Goal: Information Seeking & Learning: Learn about a topic

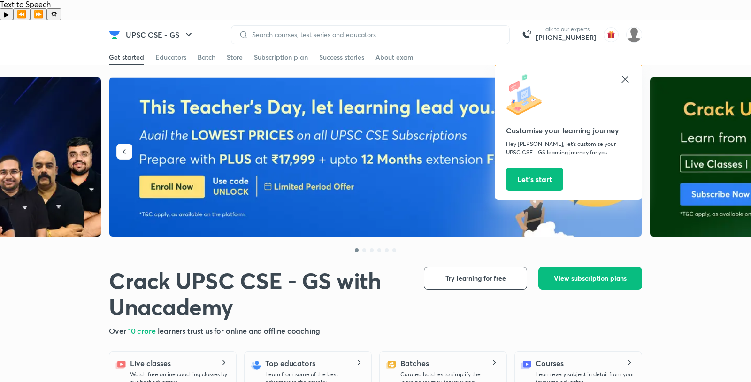
click at [628, 74] on icon at bounding box center [625, 79] width 11 height 11
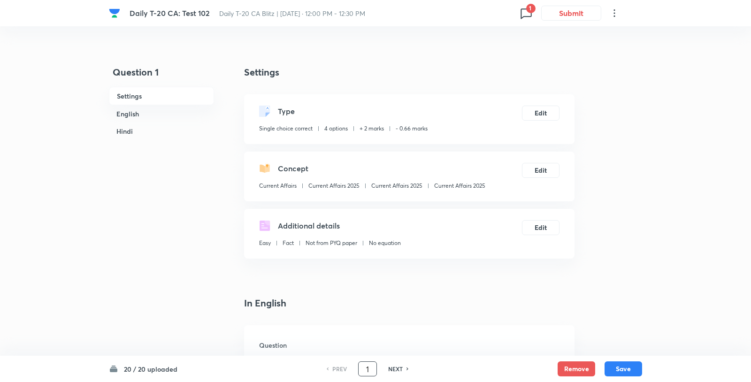
click at [372, 371] on input "1" at bounding box center [368, 369] width 18 height 16
type input "8"
checkbox input "false"
checkbox input "true"
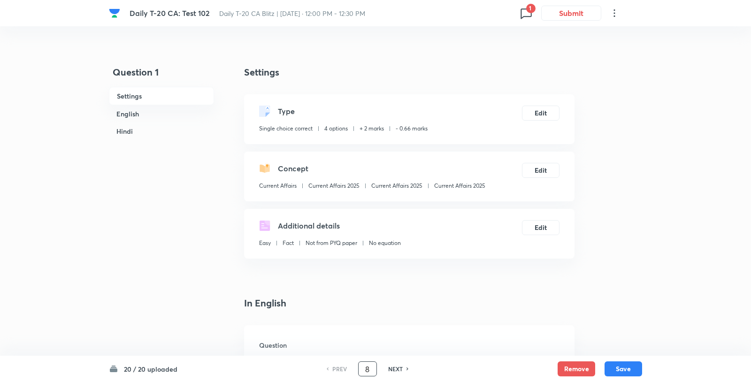
checkbox input "true"
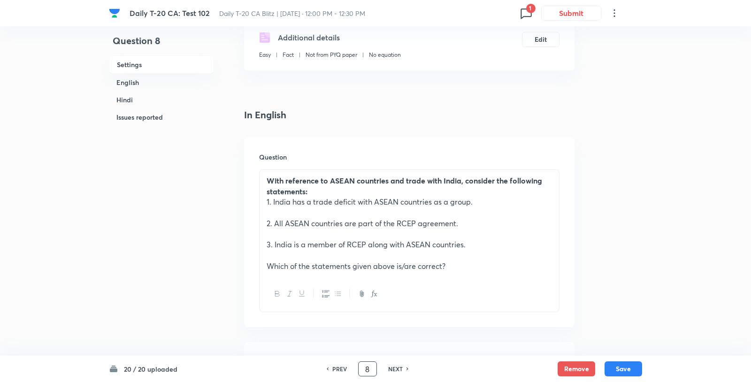
scroll to position [139, 0]
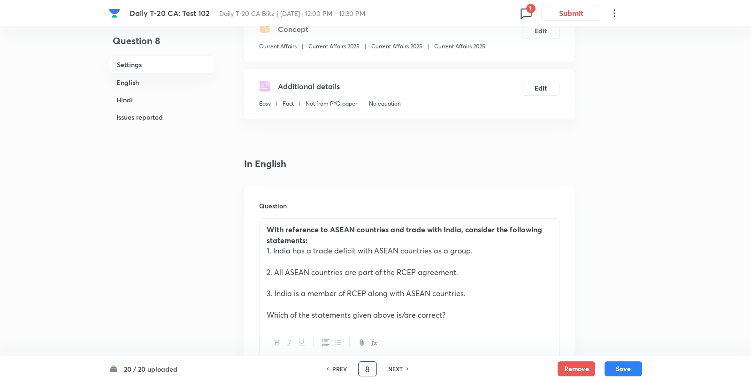
click at [418, 267] on p "2. All ASEAN countries are part of the RCEP agreement." at bounding box center [409, 272] width 285 height 11
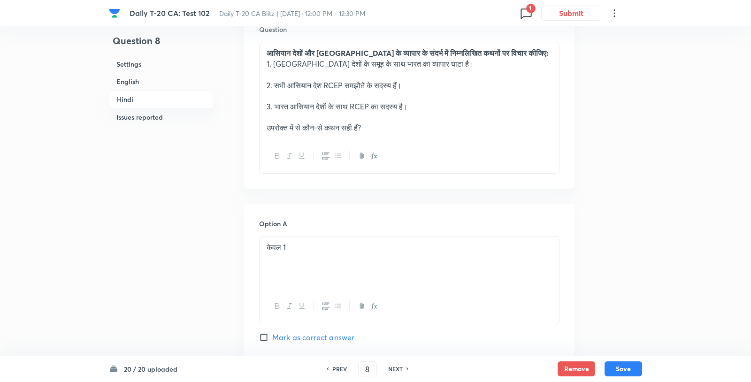
scroll to position [1346, 0]
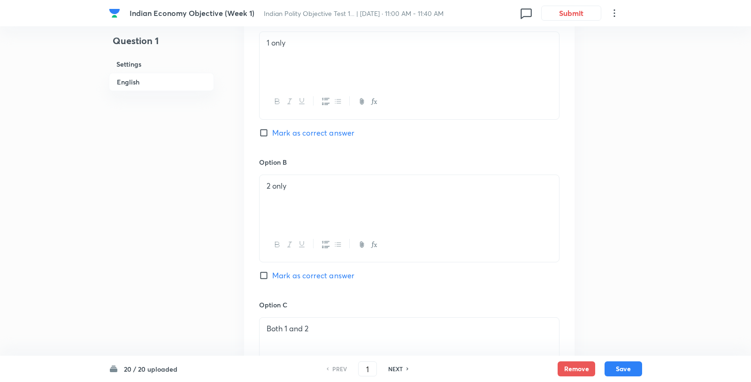
scroll to position [484, 0]
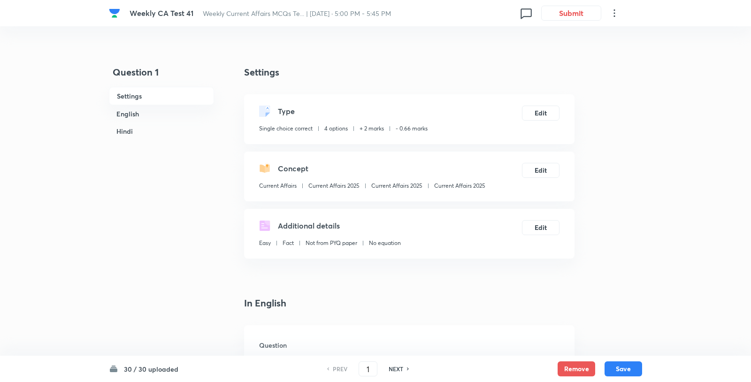
checkbox input "true"
click at [369, 365] on input "1" at bounding box center [368, 369] width 18 height 16
type input "26"
checkbox input "false"
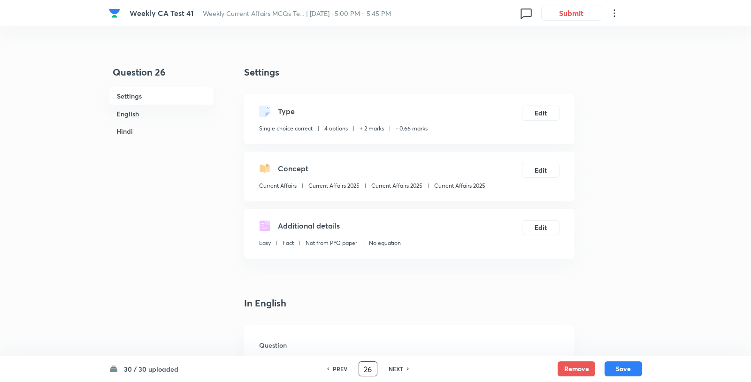
checkbox input "false"
checkbox input "true"
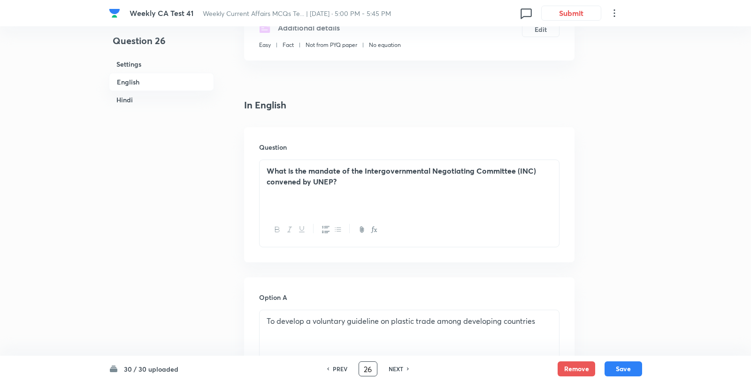
scroll to position [238, 0]
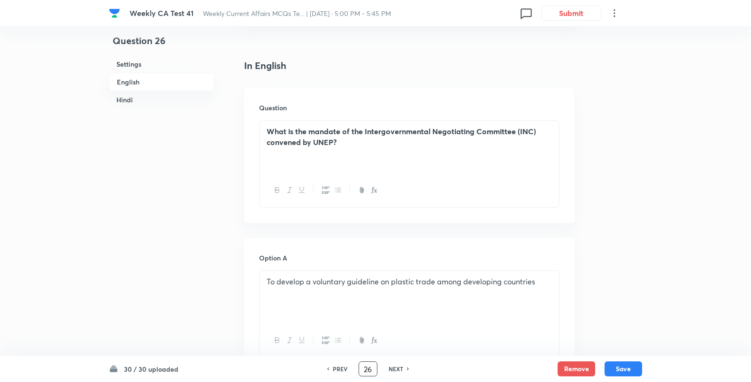
click at [355, 126] on strong "What is the mandate of the Intergovernmental Negotiating Committee (INC) conven…" at bounding box center [401, 136] width 269 height 21
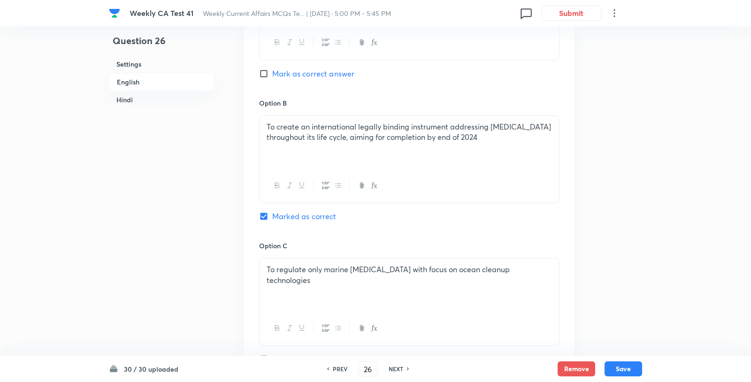
scroll to position [583, 0]
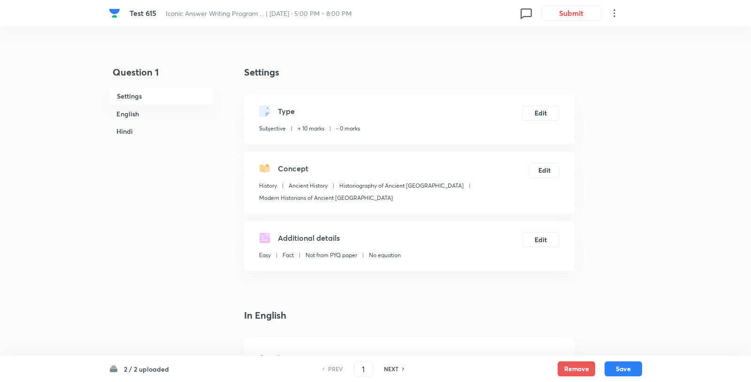
scroll to position [3, 0]
